Goal: Use online tool/utility: Utilize a website feature to perform a specific function

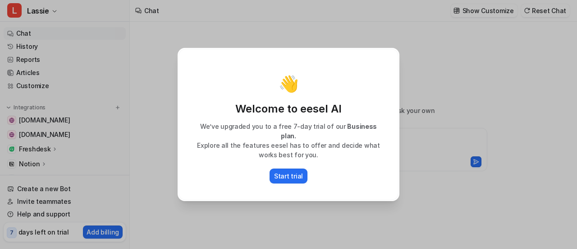
type textarea "**********"
click at [155, 69] on div "👋 Welcome to eesel AI We’ve upgraded you to a free 7-day trial of our Business …" at bounding box center [288, 124] width 577 height 249
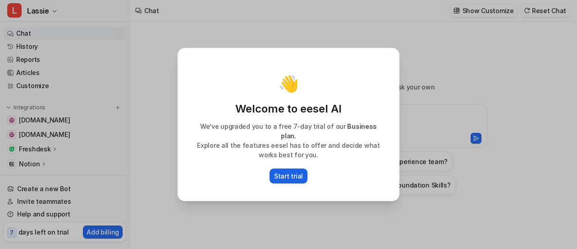
click at [281, 176] on button "Start trial" at bounding box center [289, 175] width 38 height 15
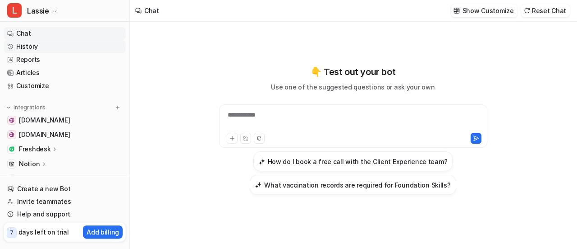
click at [34, 47] on link "History" at bounding box center [65, 46] width 122 height 13
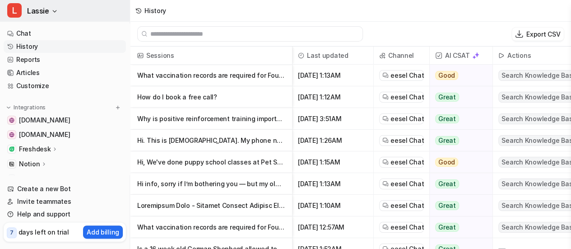
click at [53, 11] on icon "button" at bounding box center [54, 11] width 5 height 5
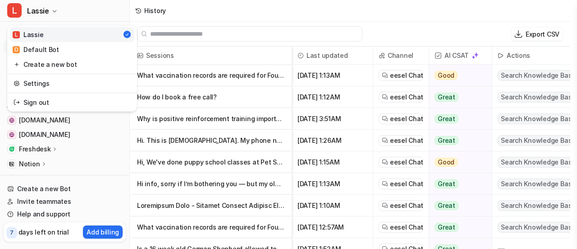
click at [225, 13] on div "L Lassie L Lassie D Default Bot Create a new bot Settings Sign out Chat History…" at bounding box center [285, 124] width 571 height 249
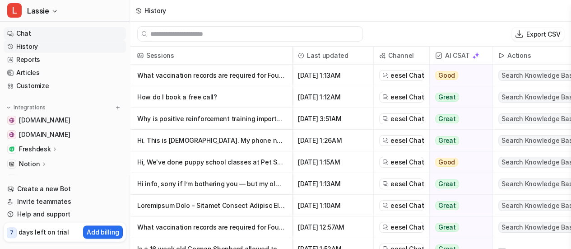
click at [21, 32] on link "Chat" at bounding box center [65, 33] width 122 height 13
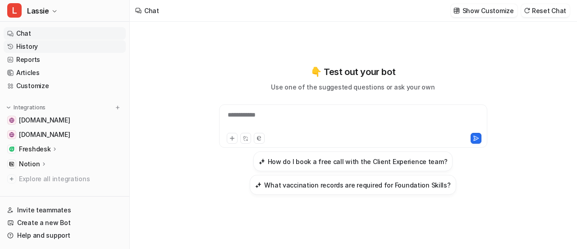
click at [36, 47] on link "History" at bounding box center [65, 46] width 122 height 13
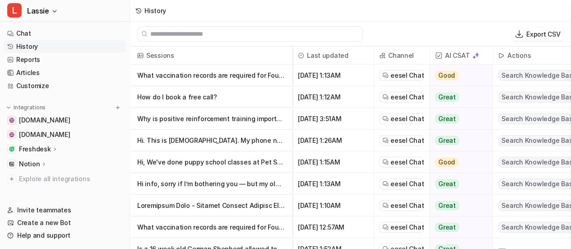
click at [169, 142] on p "Hi. This is [DEMOGRAPHIC_DATA]. My phone number is [PHONE_NUMBER]. Actually, my…" at bounding box center [211, 140] width 148 height 22
click at [191, 139] on p "Hi. This is [DEMOGRAPHIC_DATA]. My phone number is [PHONE_NUMBER]. Actually, my…" at bounding box center [211, 140] width 148 height 22
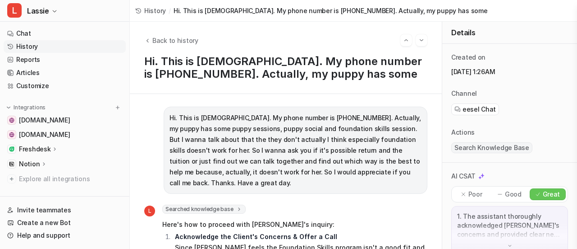
click at [155, 9] on span "History" at bounding box center [155, 10] width 22 height 9
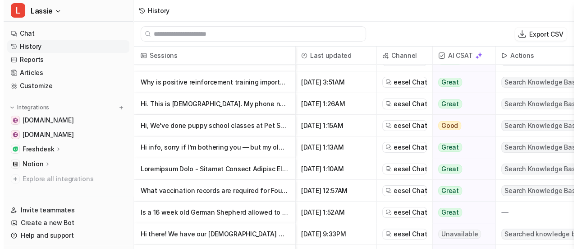
scroll to position [45, 0]
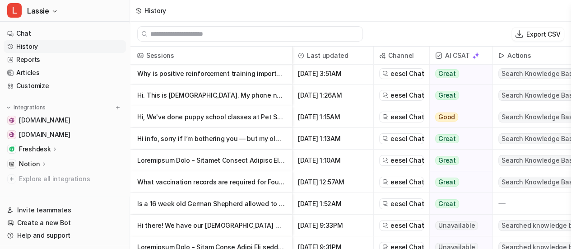
click at [186, 160] on p at bounding box center [211, 160] width 148 height 22
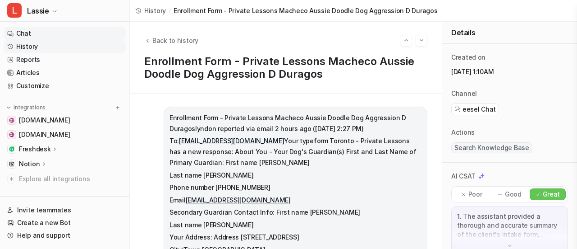
click at [31, 31] on link "Chat" at bounding box center [65, 33] width 122 height 13
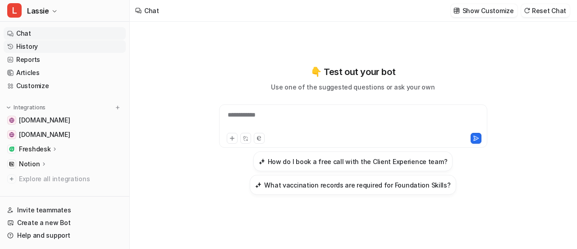
click at [40, 45] on link "History" at bounding box center [65, 46] width 122 height 13
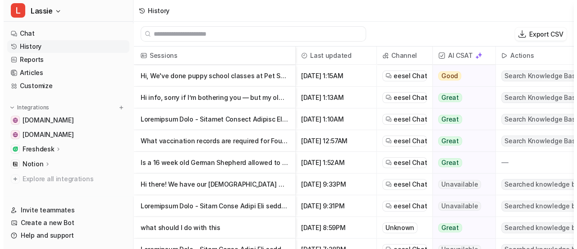
scroll to position [90, 0]
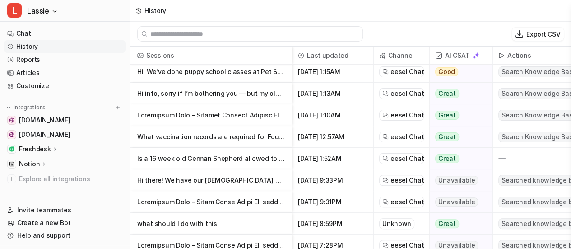
click at [206, 115] on p at bounding box center [211, 115] width 148 height 22
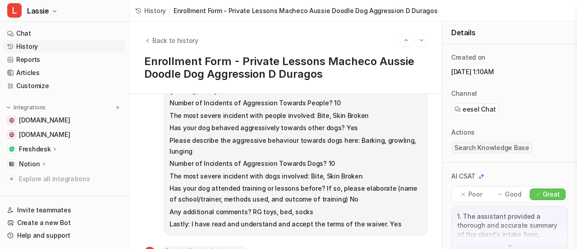
scroll to position [406, 0]
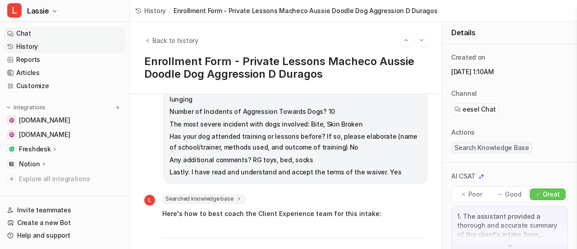
click at [35, 33] on link "Chat" at bounding box center [65, 33] width 122 height 13
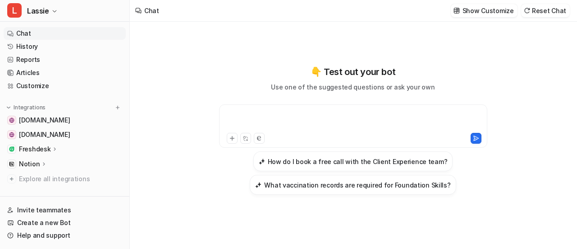
click at [269, 114] on div at bounding box center [353, 120] width 264 height 21
paste div
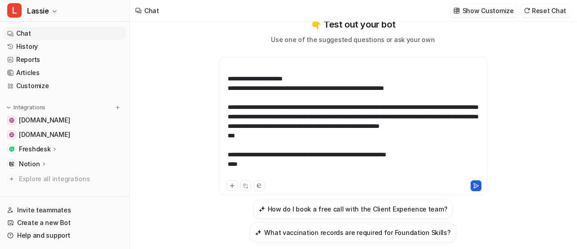
click at [477, 185] on icon at bounding box center [476, 185] width 6 height 6
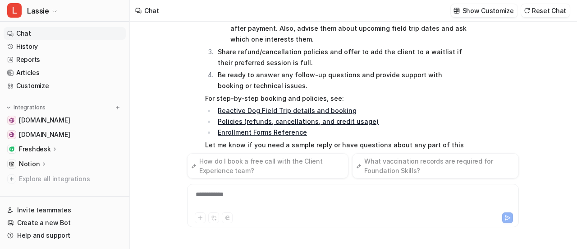
scroll to position [951, 0]
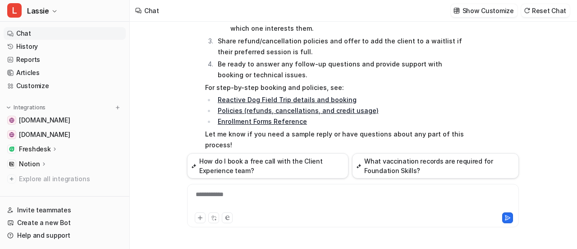
click at [255, 172] on p "Click here to correct this response. You'll be able to chat with the AI and gui…" at bounding box center [336, 185] width 175 height 27
click at [419, 164] on icon at bounding box center [419, 167] width 6 height 6
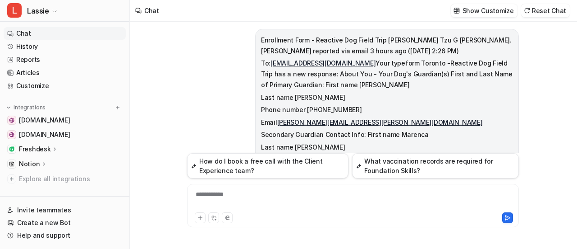
scroll to position [0, 0]
